Goal: Find specific page/section: Find specific page/section

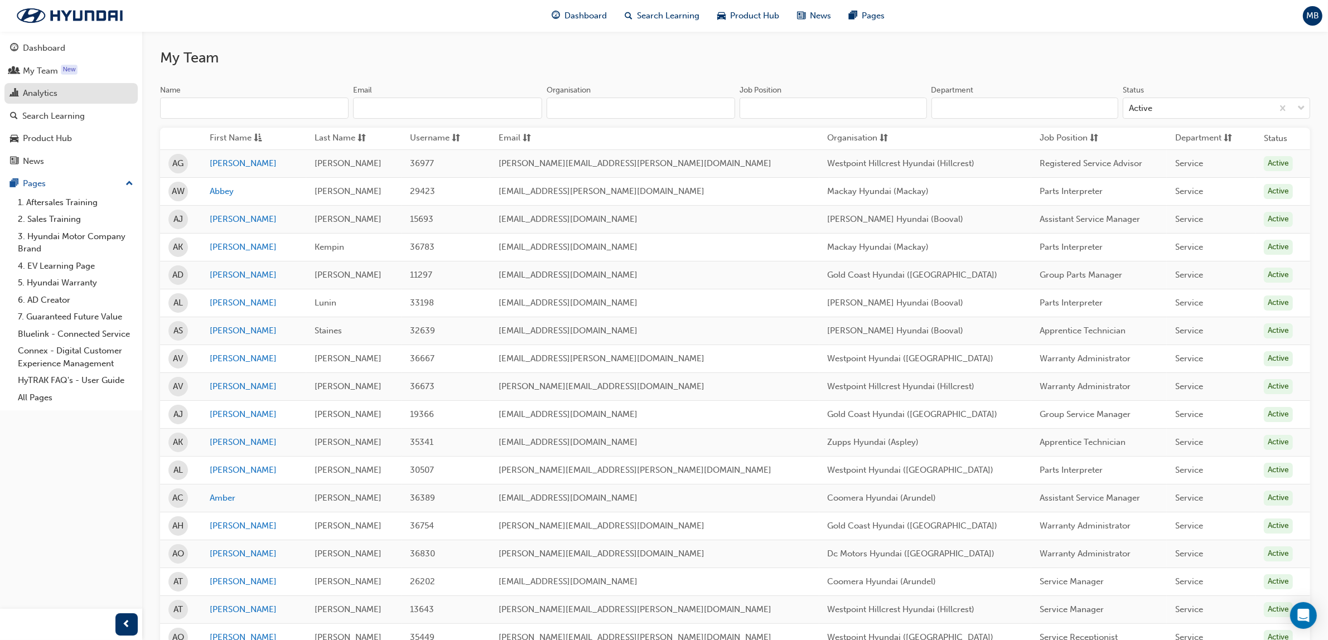
drag, startPoint x: 3095, startPoint y: 33, endPoint x: 36, endPoint y: 95, distance: 3059.2
click at [36, 95] on div "Analytics" at bounding box center [40, 93] width 35 height 13
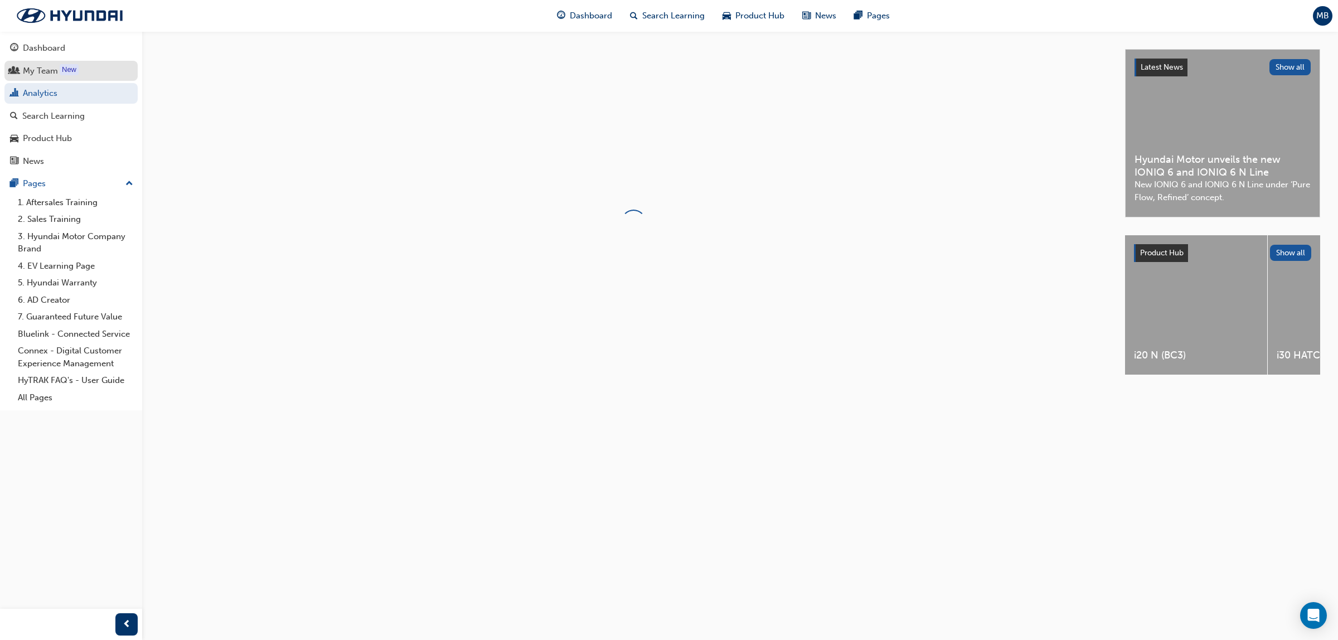
click at [30, 74] on div "My Team" at bounding box center [40, 71] width 35 height 13
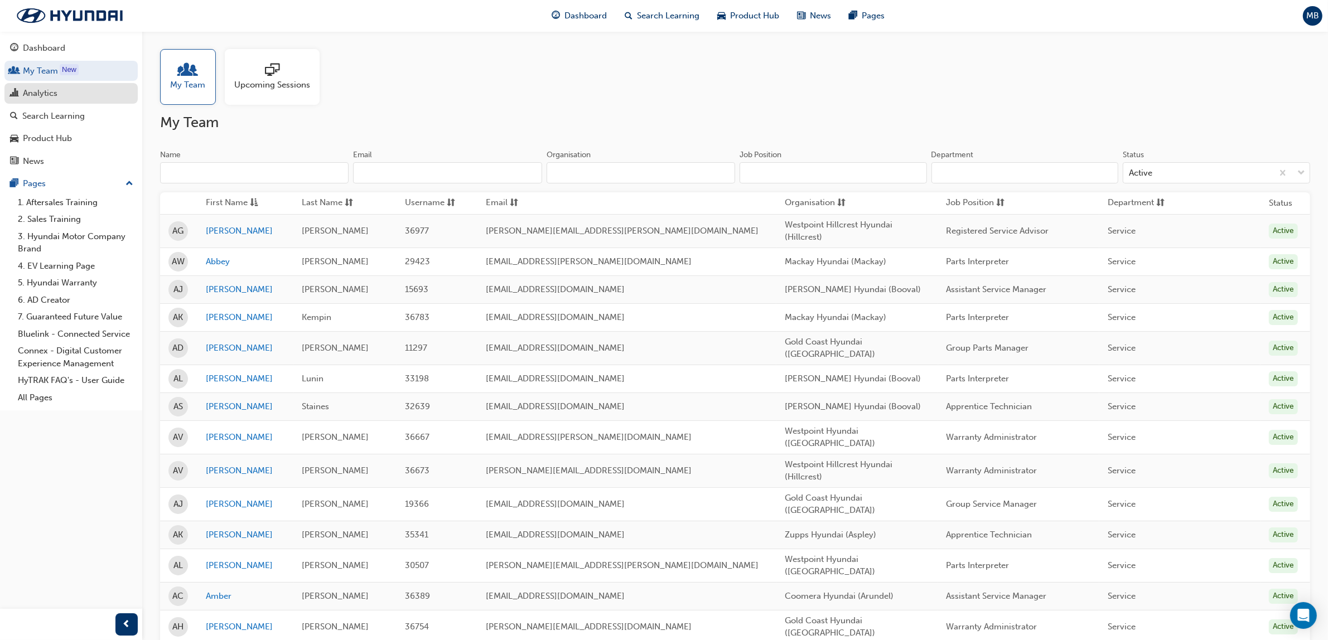
click at [26, 96] on div "Analytics" at bounding box center [40, 93] width 35 height 13
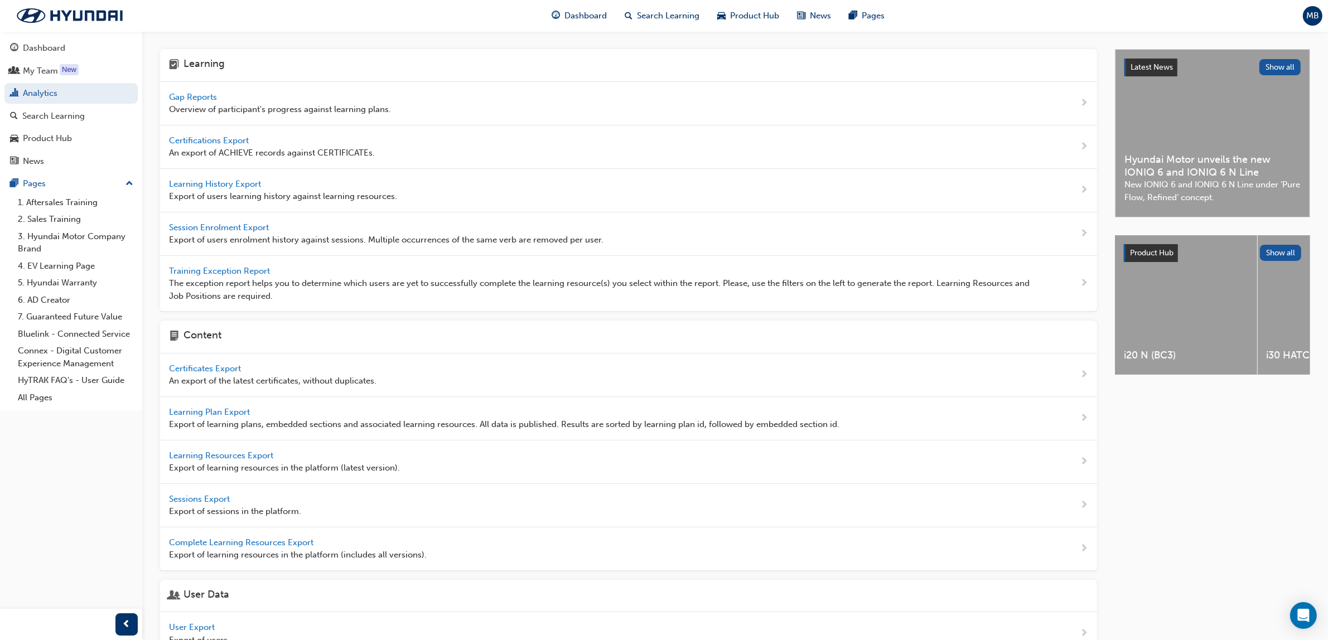
click at [190, 99] on span "Gap Reports" at bounding box center [194, 97] width 50 height 10
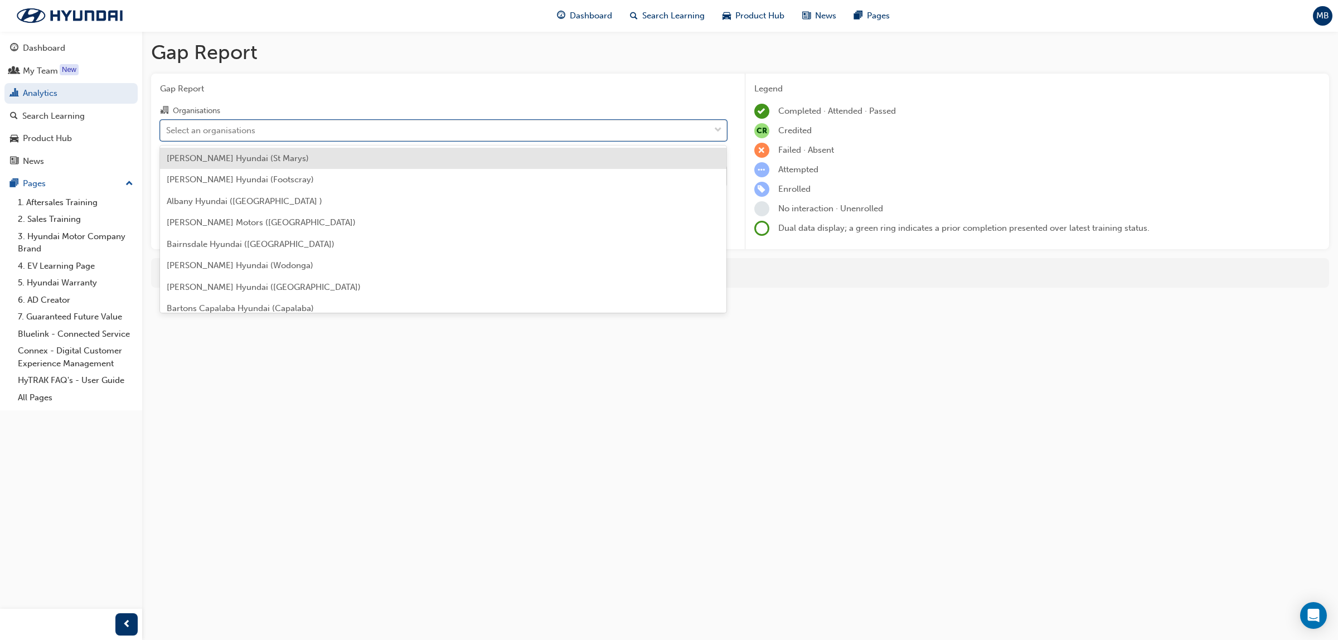
click at [260, 133] on div "Select an organisations" at bounding box center [435, 130] width 549 height 20
click at [167, 133] on input "Organisations option Adrian Brien Hyundai (St Marys) focused, 1 of 182. 182 res…" at bounding box center [166, 129] width 1 height 9
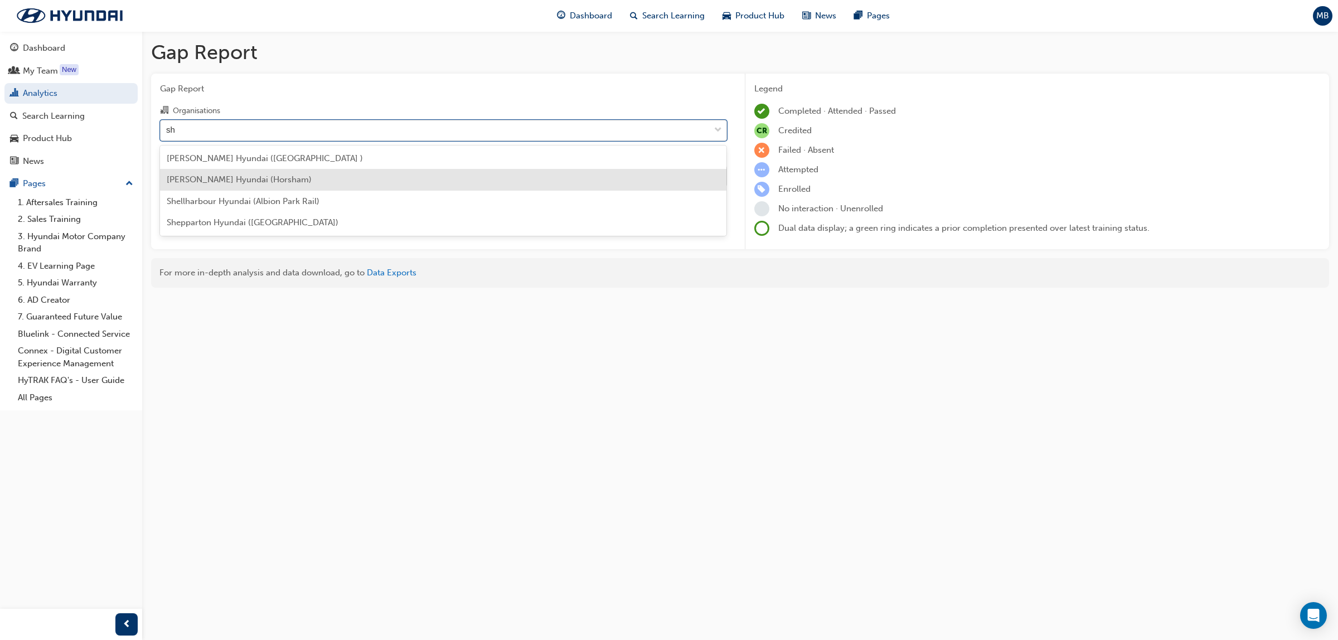
type input "s"
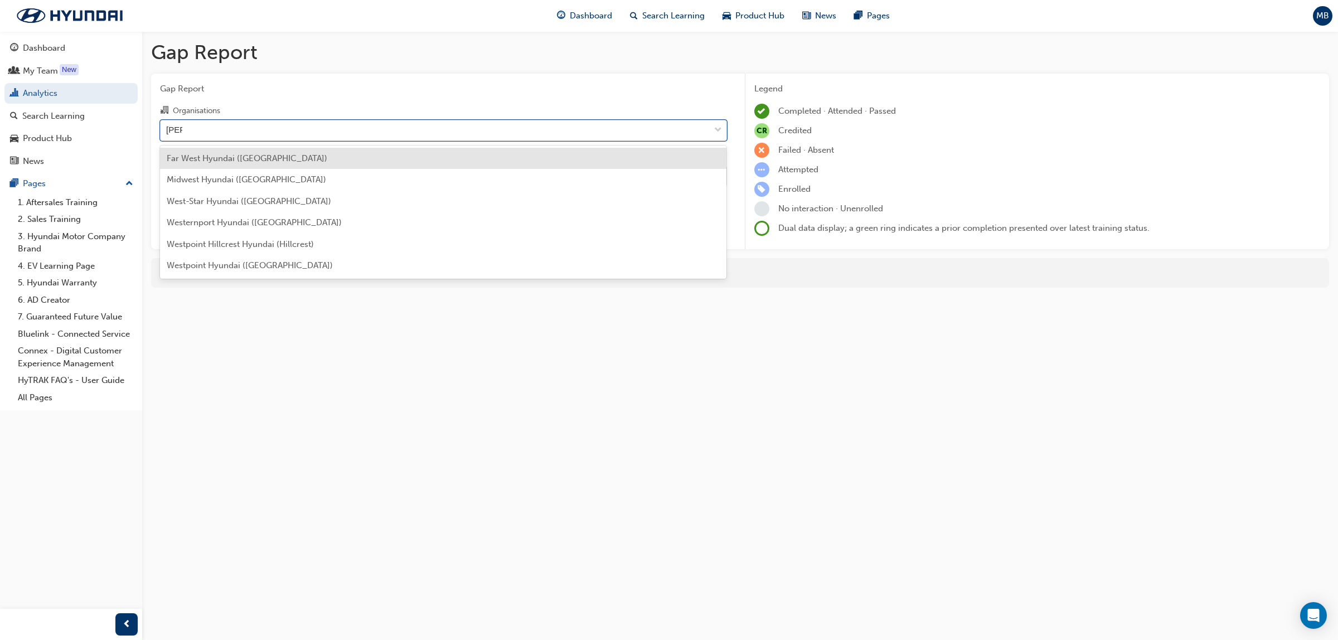
type input "west"
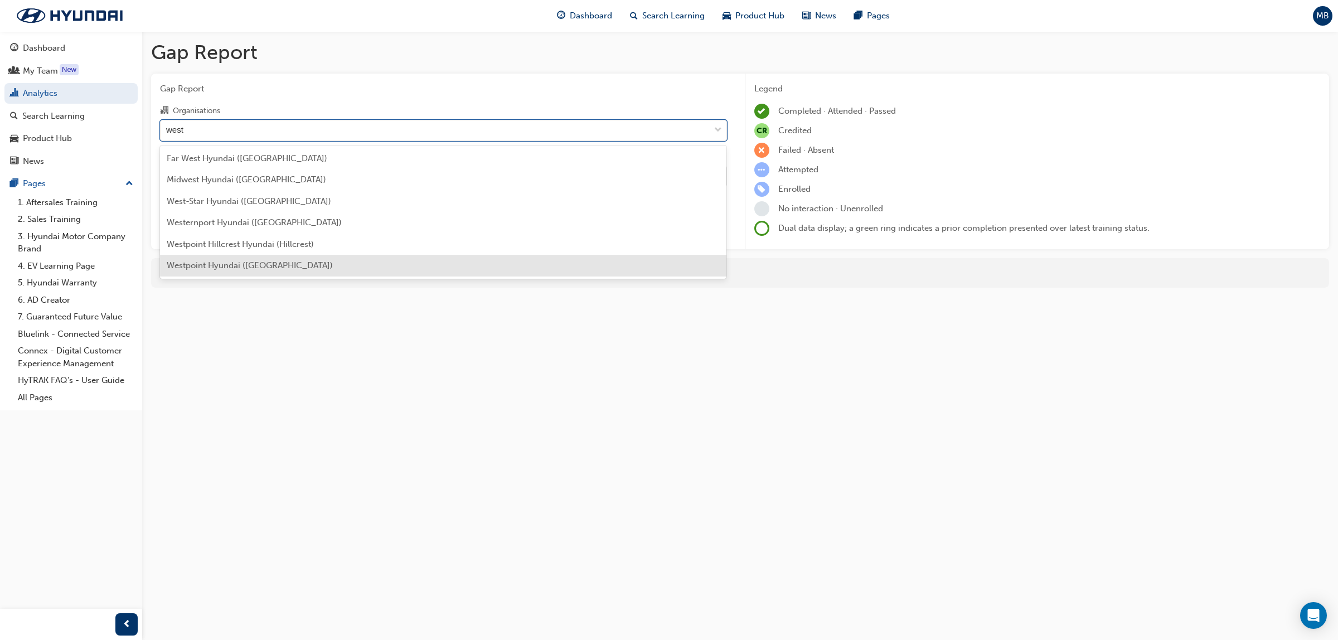
click at [293, 260] on span "Westpoint Hyundai (Indooroopilly)" at bounding box center [250, 265] width 166 height 10
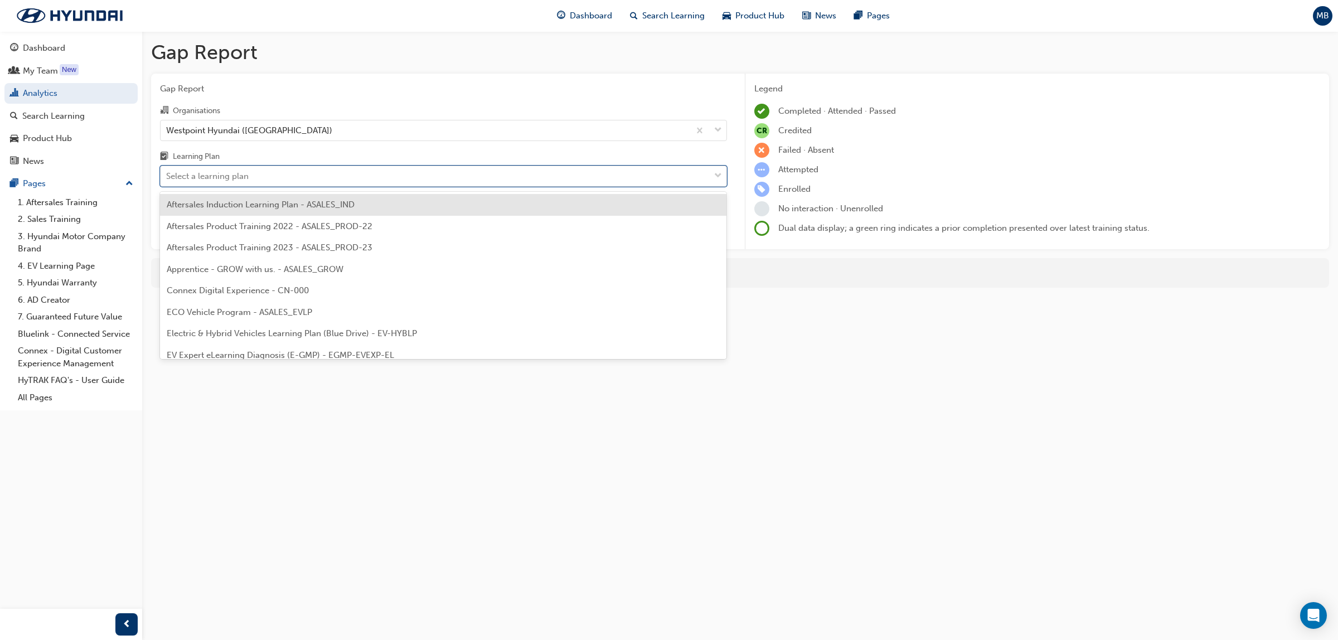
click at [224, 173] on div "Select a learning plan" at bounding box center [207, 176] width 83 height 13
click at [167, 173] on input "Learning Plan option Aftersales Induction Learning Plan - ASALES_IND focused, 1…" at bounding box center [166, 175] width 1 height 9
type input "adv"
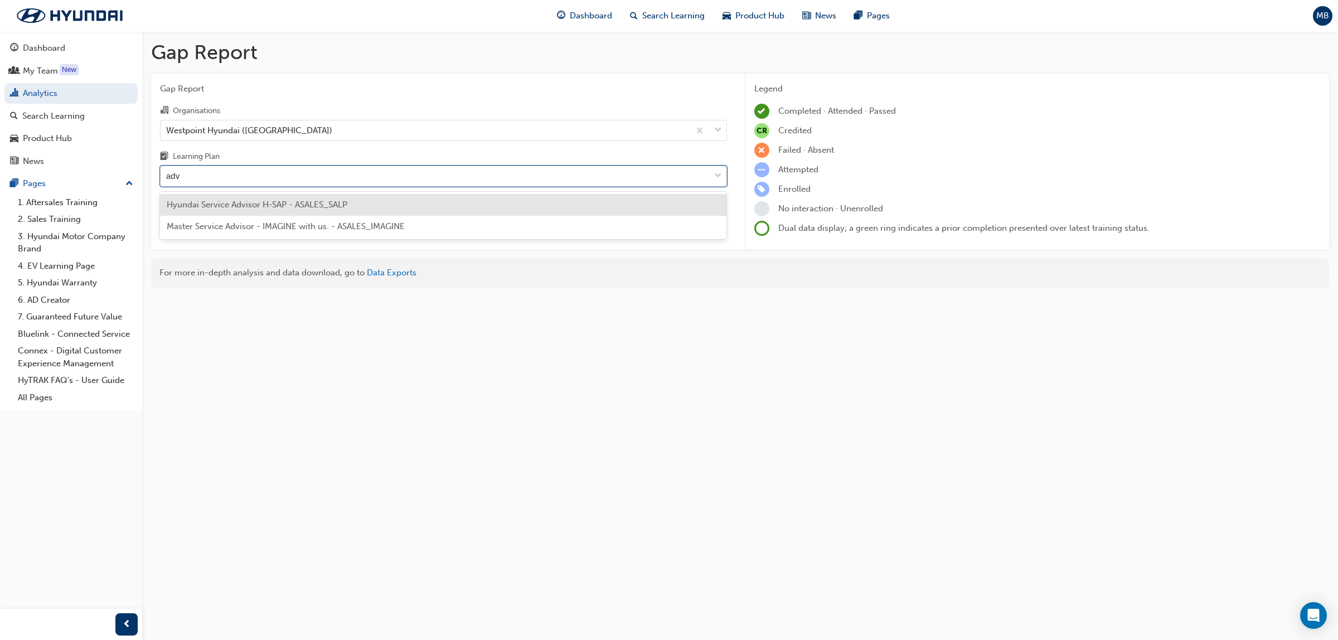
click at [238, 201] on span "Hyundai Service Advisor H-SAP - ASALES_SALP" at bounding box center [257, 205] width 181 height 10
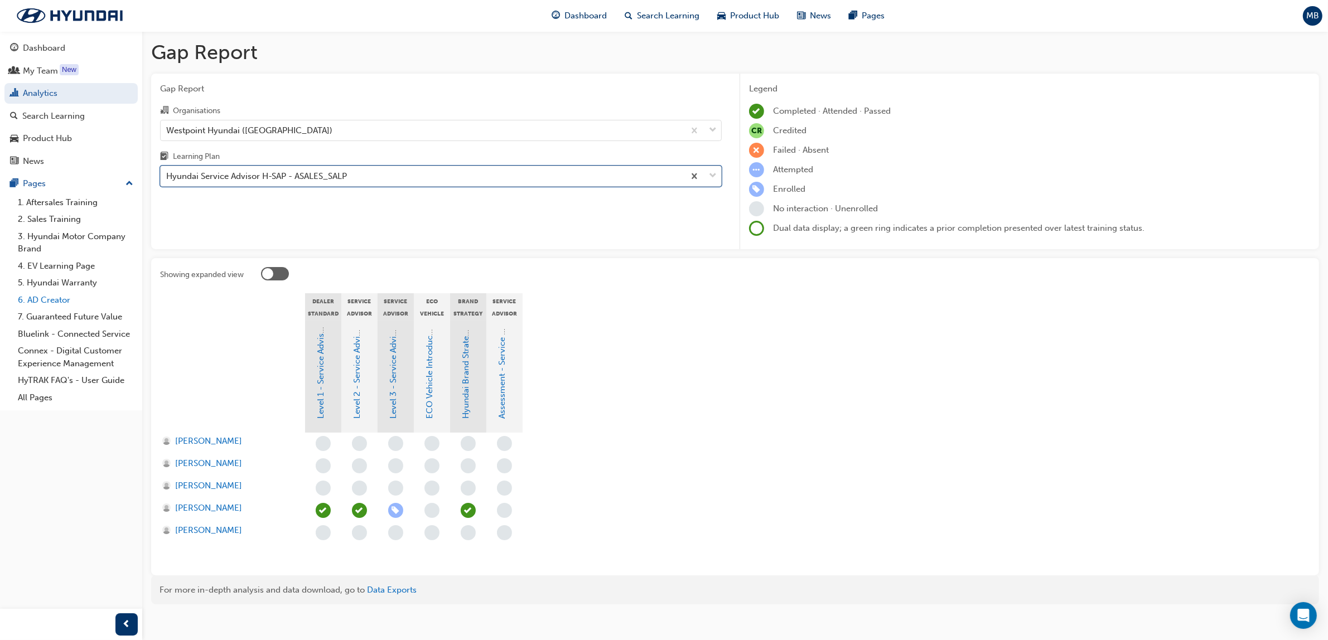
click at [43, 302] on link "6. AD Creator" at bounding box center [75, 300] width 124 height 17
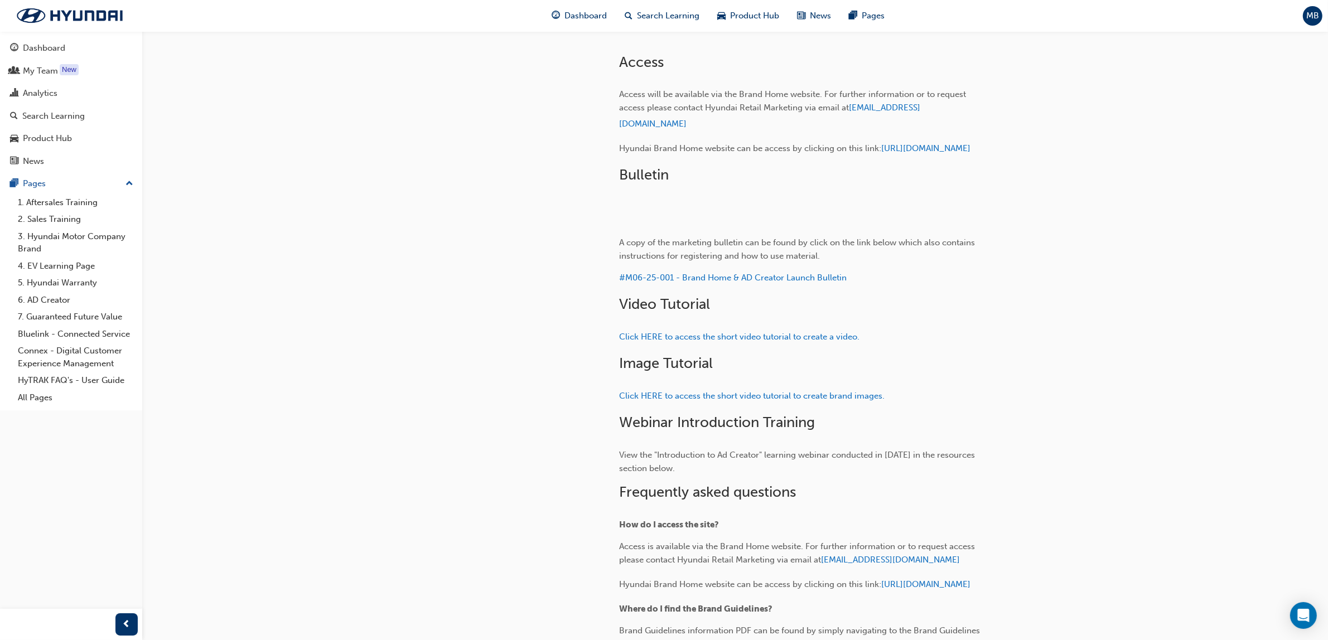
scroll to position [418, 0]
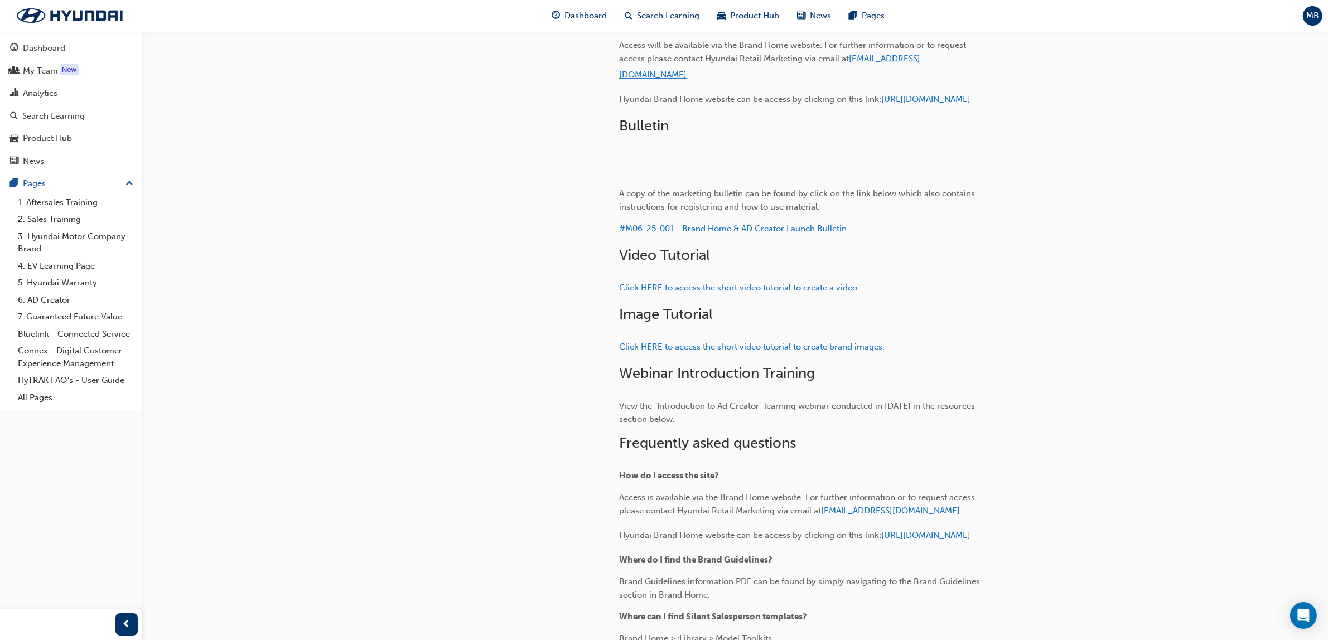
click at [891, 80] on span "[EMAIL_ADDRESS][DOMAIN_NAME]" at bounding box center [769, 67] width 301 height 26
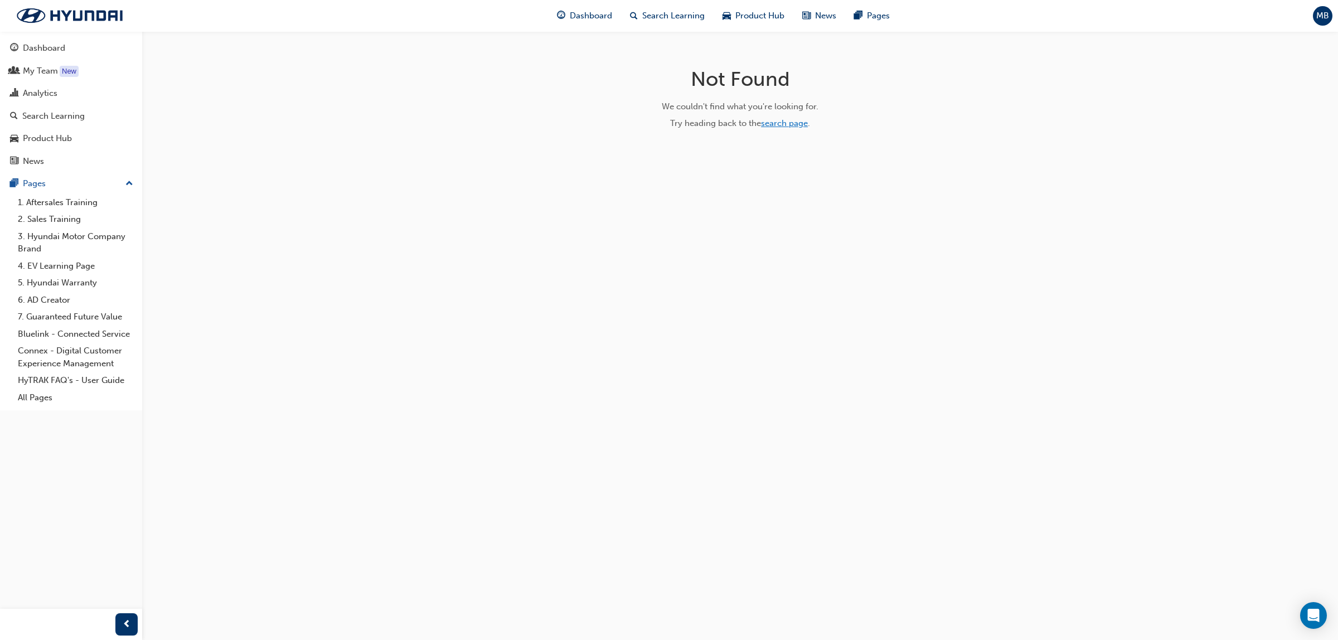
click at [780, 125] on link "search page" at bounding box center [784, 123] width 47 height 10
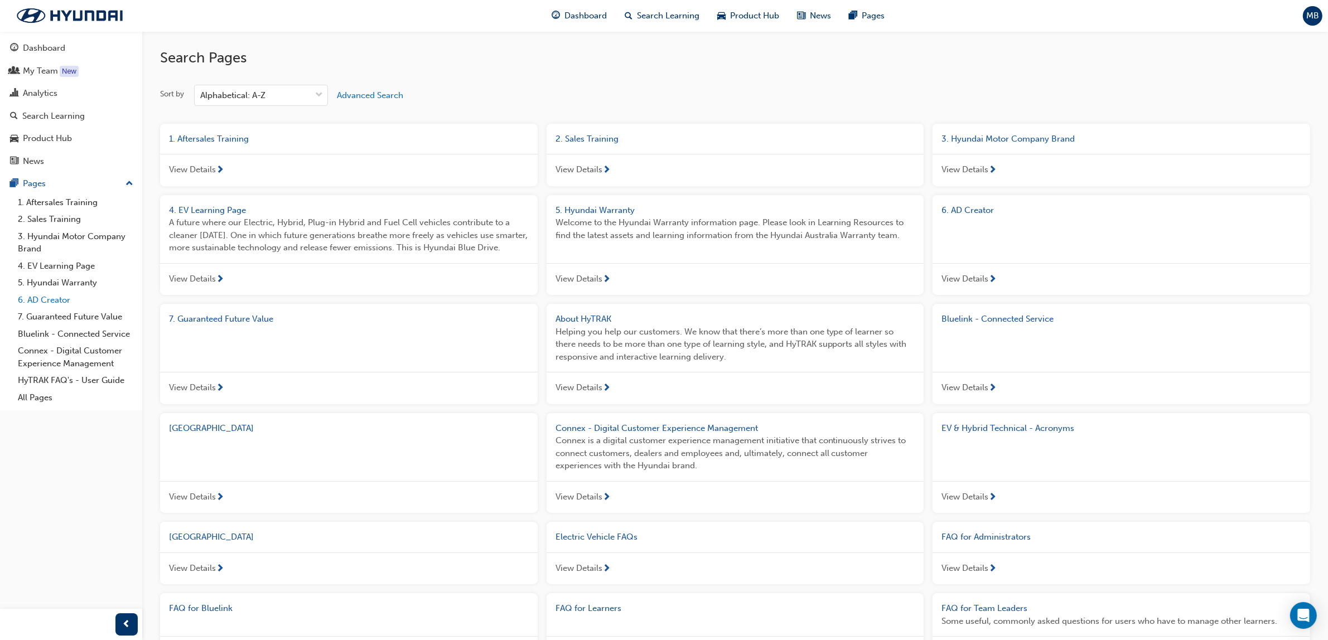
click at [47, 300] on link "6. AD Creator" at bounding box center [75, 300] width 124 height 17
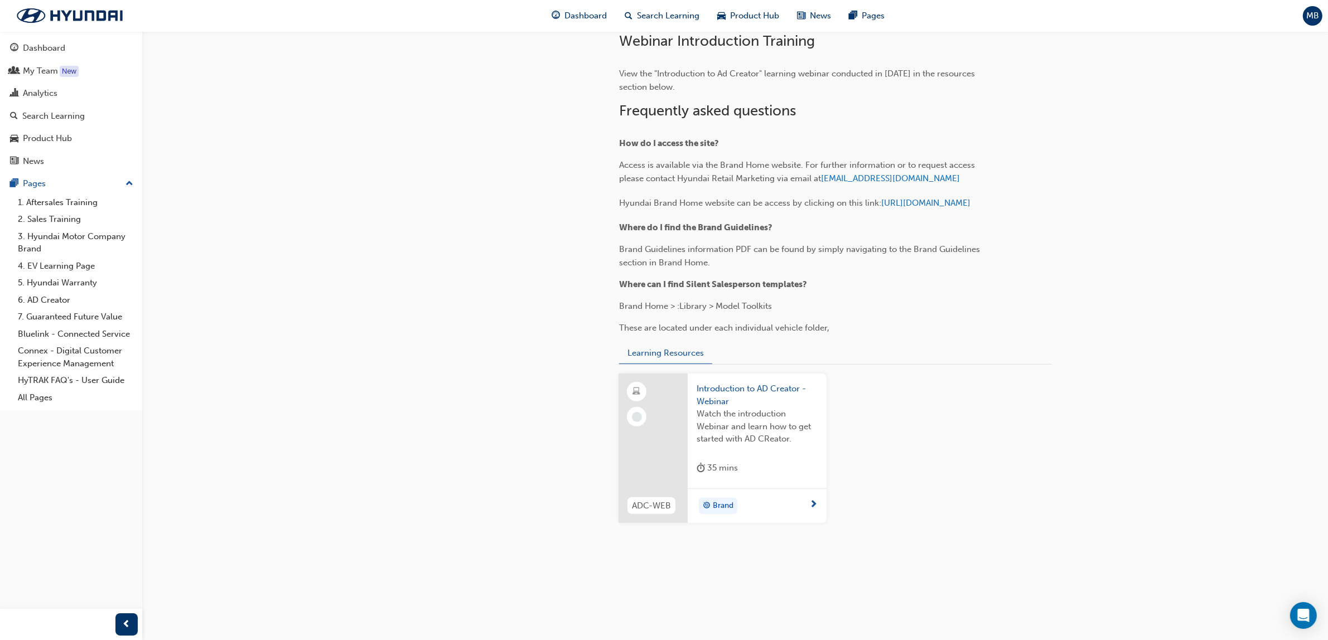
scroll to position [1428, 0]
